Goal: Obtain resource: Download file/media

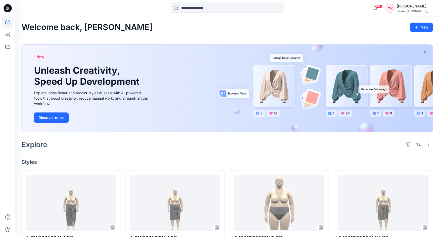
scroll to position [109, 0]
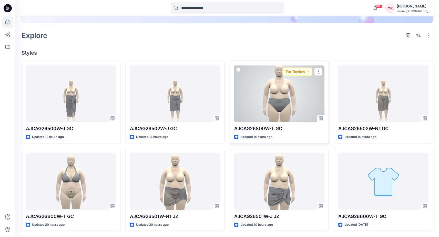
click at [268, 110] on div at bounding box center [279, 93] width 90 height 56
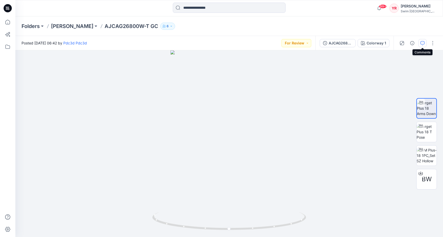
click at [422, 43] on icon "button" at bounding box center [423, 43] width 4 height 4
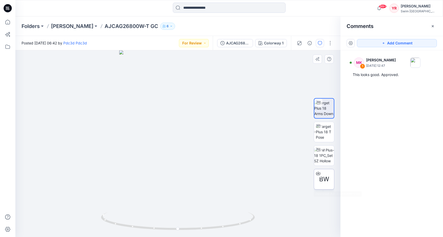
click at [323, 181] on span "BW" at bounding box center [324, 178] width 10 height 9
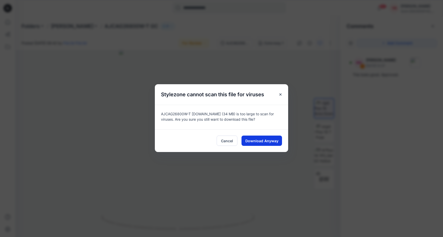
click at [269, 145] on button "Download Anyway" at bounding box center [262, 140] width 41 height 10
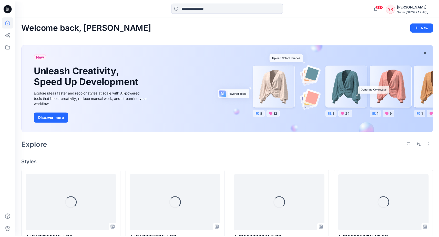
scroll to position [109, 0]
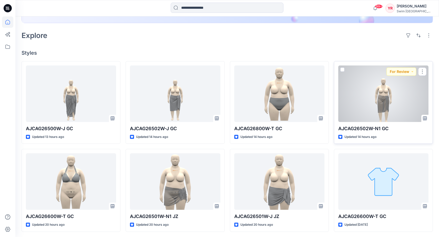
click at [366, 100] on div at bounding box center [384, 93] width 90 height 56
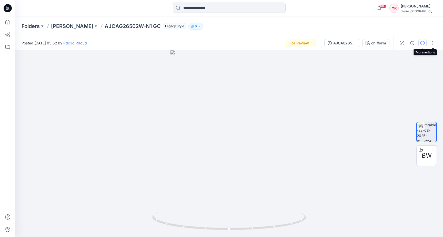
click at [424, 43] on icon "button" at bounding box center [423, 43] width 4 height 4
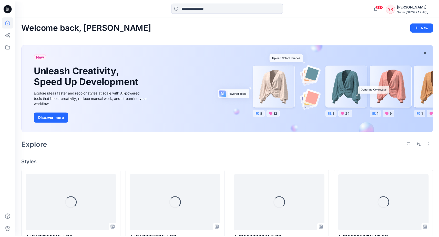
scroll to position [109, 0]
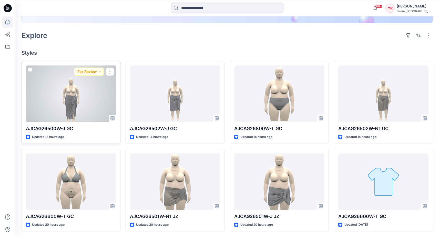
click at [79, 99] on div at bounding box center [71, 93] width 90 height 56
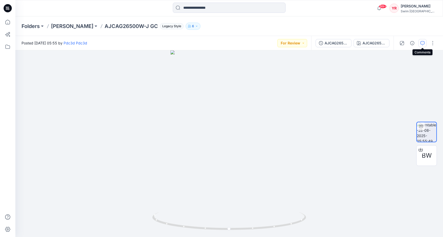
click at [424, 44] on icon "button" at bounding box center [423, 43] width 4 height 4
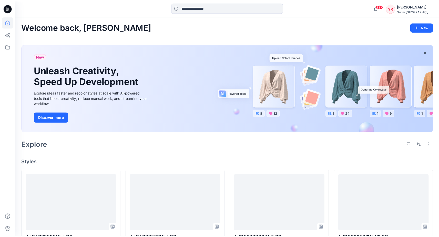
scroll to position [109, 0]
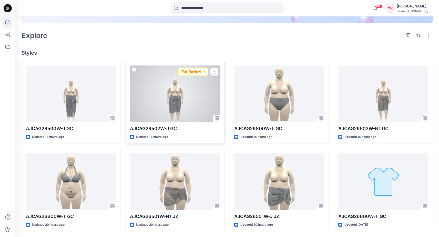
click at [203, 108] on div at bounding box center [175, 93] width 90 height 56
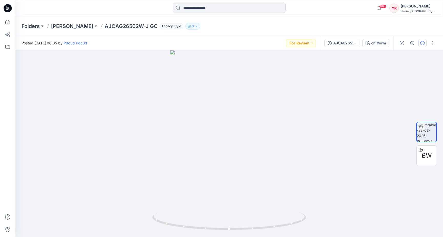
click at [426, 42] on button "button" at bounding box center [423, 43] width 8 height 8
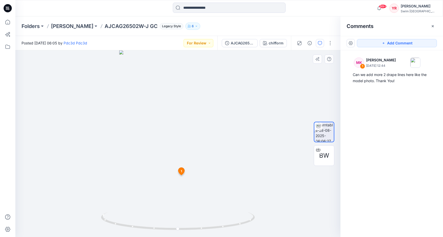
click at [182, 171] on span "1" at bounding box center [181, 171] width 1 height 5
click at [9, 22] on icon at bounding box center [7, 21] width 11 height 11
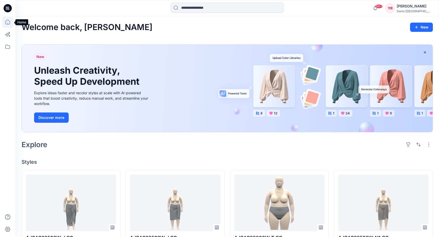
click at [10, 22] on icon at bounding box center [7, 21] width 11 height 11
click at [276, 138] on div "Explore" at bounding box center [228, 144] width 412 height 12
click at [269, 110] on div "New Unleash Creativity, Speed Up Development Explore ideas faster and recolor s…" at bounding box center [227, 88] width 411 height 87
click at [426, 51] on icon "button" at bounding box center [425, 52] width 4 height 4
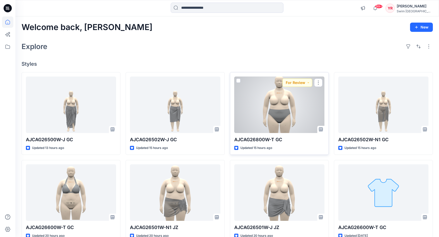
click at [262, 108] on div at bounding box center [279, 104] width 90 height 56
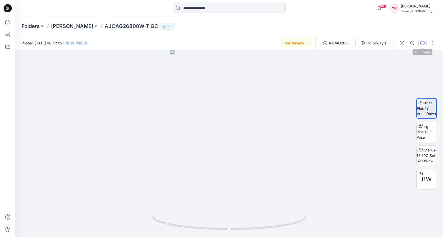
click at [423, 44] on icon "button" at bounding box center [423, 43] width 4 height 4
